Goal: Information Seeking & Learning: Learn about a topic

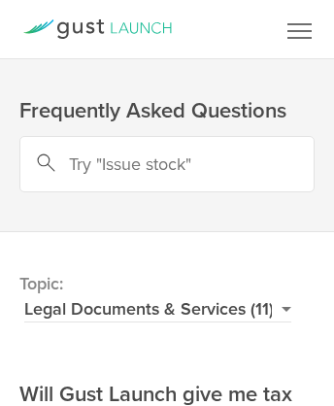
click at [300, 30] on span "Menu" at bounding box center [300, 31] width 24 height 2
